Goal: Check status: Check status

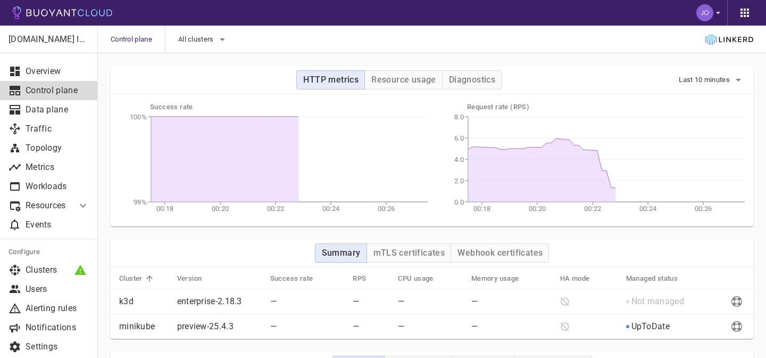
scroll to position [107, 0]
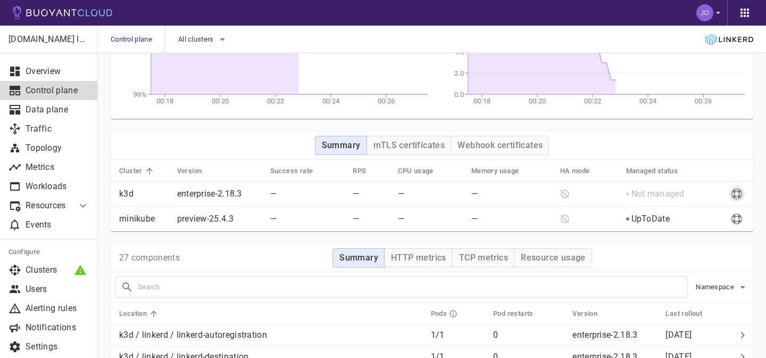
click at [740, 195] on icon "Send diagnostics to Buoyant" at bounding box center [737, 193] width 11 height 11
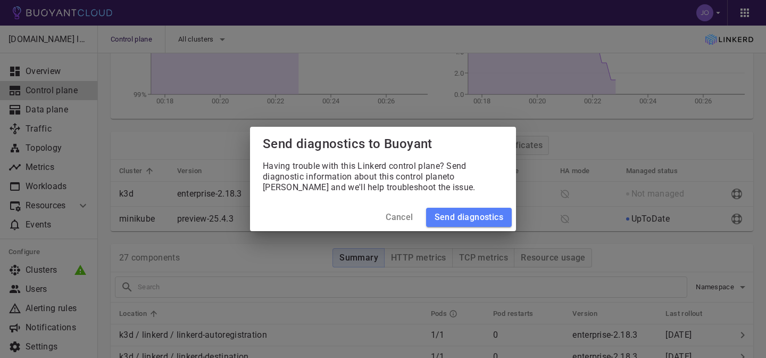
click at [395, 215] on h4 "Cancel" at bounding box center [399, 217] width 27 height 11
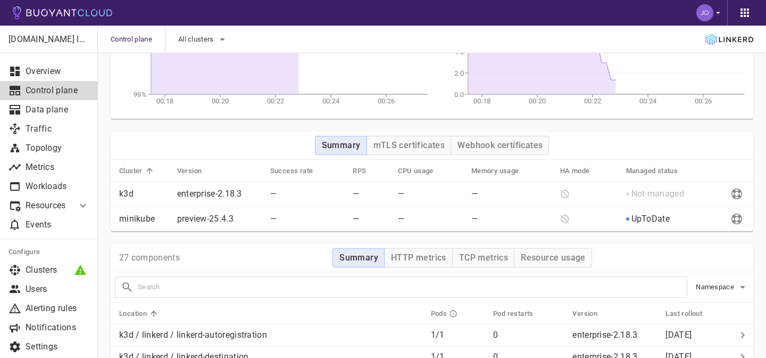
scroll to position [0, 0]
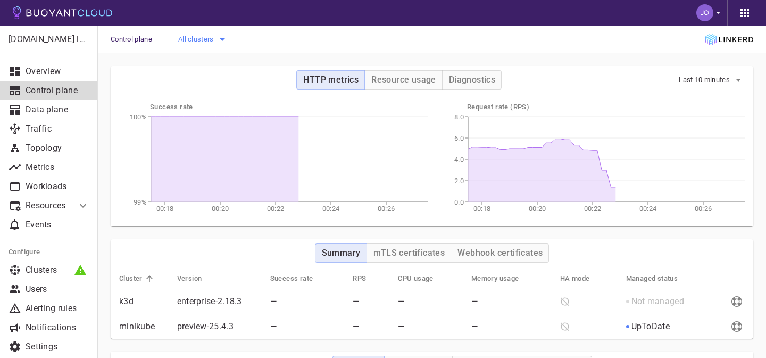
click at [214, 39] on span "All clusters" at bounding box center [197, 39] width 38 height 9
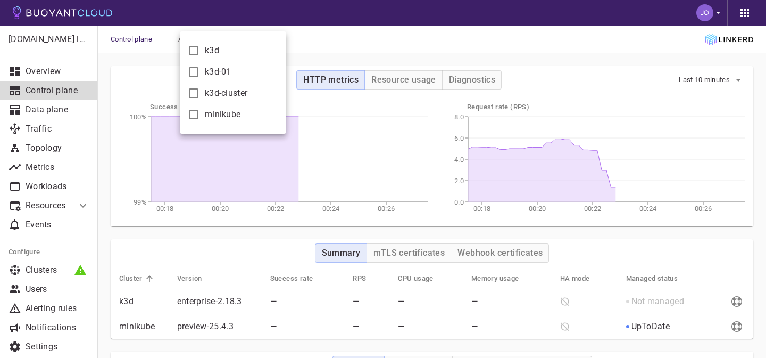
click at [195, 73] on input "k3d-01" at bounding box center [193, 71] width 13 height 13
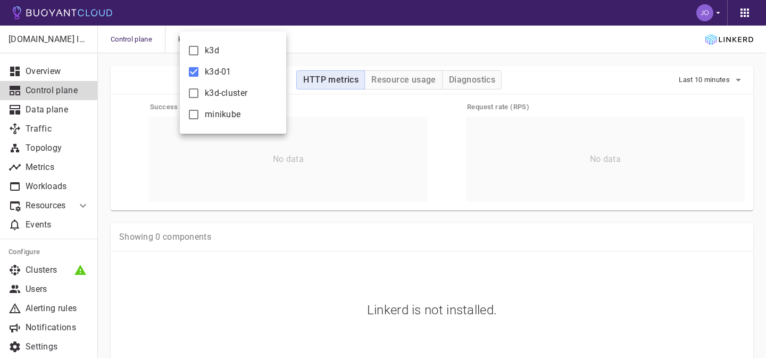
click at [195, 72] on input "k3d-01" at bounding box center [193, 71] width 13 height 13
checkbox input "false"
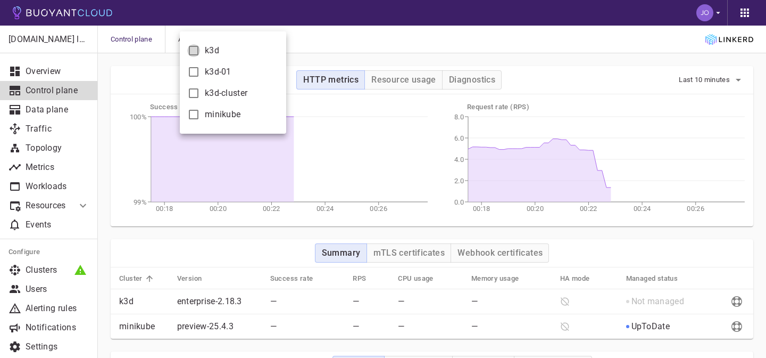
click at [196, 51] on input "k3d" at bounding box center [193, 50] width 13 height 13
checkbox input "true"
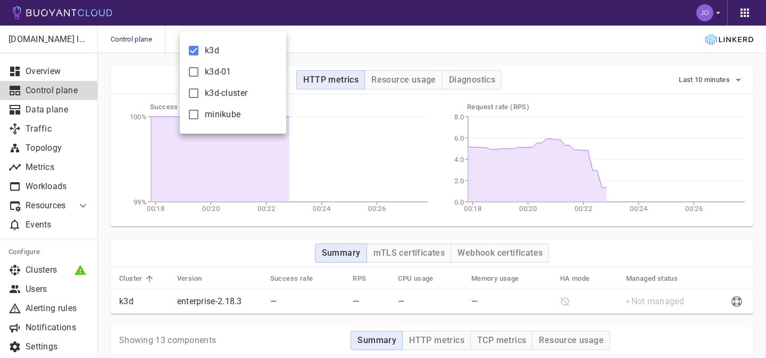
click at [557, 53] on div at bounding box center [383, 179] width 766 height 358
